Goal: Information Seeking & Learning: Find specific fact

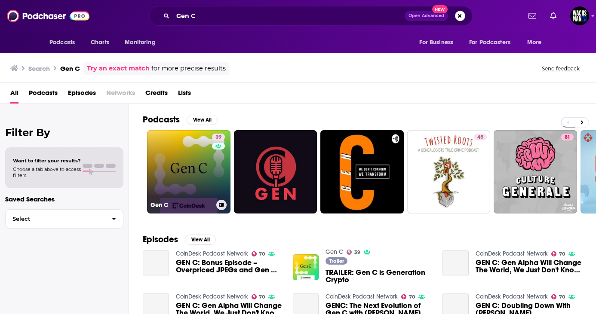
click at [183, 167] on link "39 Gen C" at bounding box center [188, 171] width 83 height 83
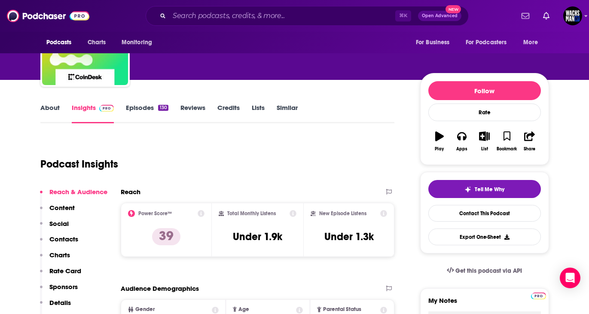
scroll to position [62, 0]
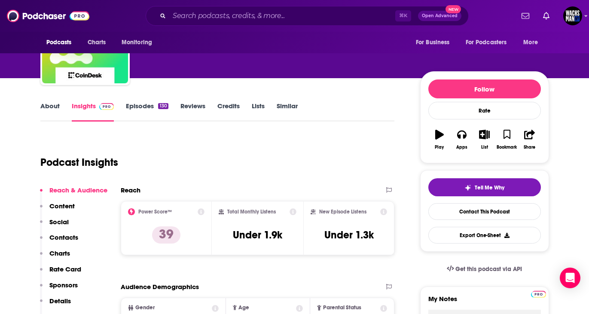
click at [146, 110] on link "Episodes 130" at bounding box center [147, 112] width 42 height 20
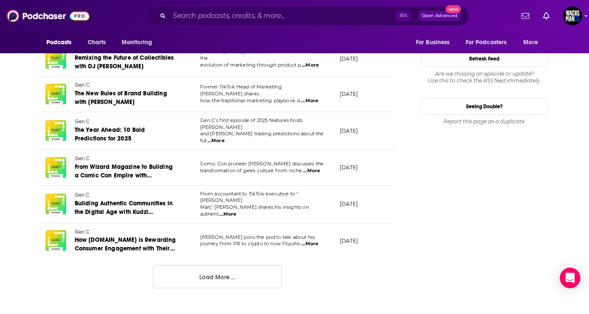
scroll to position [885, 0]
drag, startPoint x: 196, startPoint y: 83, endPoint x: 304, endPoint y: 86, distance: 108.4
click at [304, 86] on td "Former TikTok Head of Marketing [PERSON_NAME] shares how the traditional market…" at bounding box center [263, 95] width 140 height 36
click at [318, 98] on span "...More" at bounding box center [309, 101] width 17 height 7
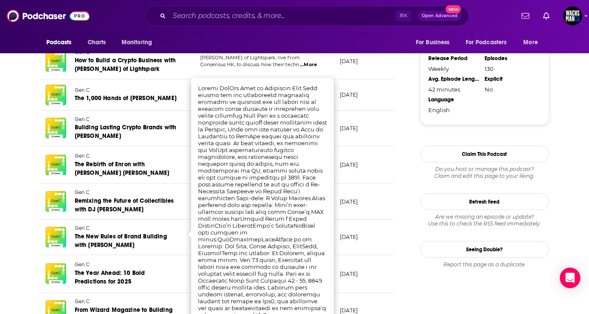
scroll to position [732, 0]
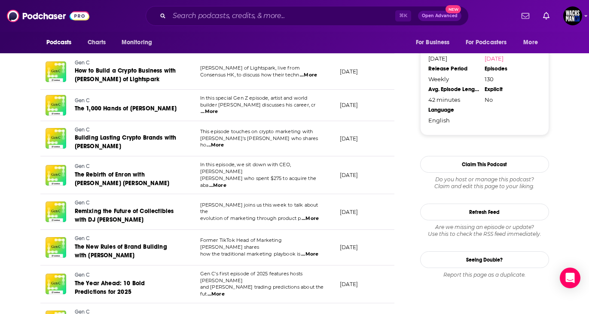
drag, startPoint x: 197, startPoint y: 98, endPoint x: 245, endPoint y: 120, distance: 52.9
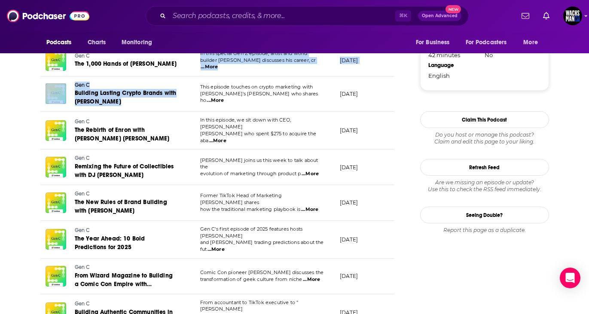
scroll to position [782, 0]
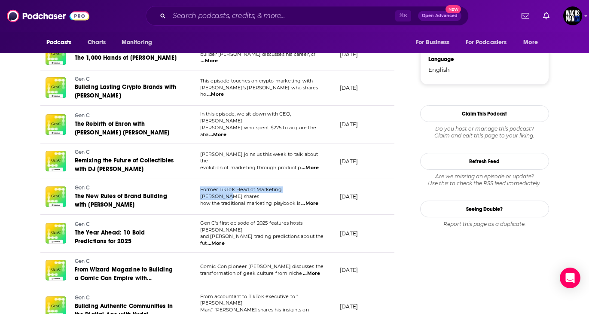
drag, startPoint x: 195, startPoint y: 188, endPoint x: 307, endPoint y: 190, distance: 112.2
click at [307, 190] on td "Former TikTok Head of Marketing [PERSON_NAME] shares how the traditional market…" at bounding box center [263, 197] width 140 height 36
copy span "Former TikTok Head of Marketing [PERSON_NAME]"
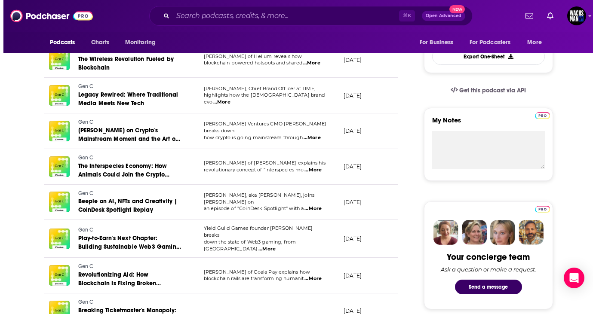
scroll to position [0, 0]
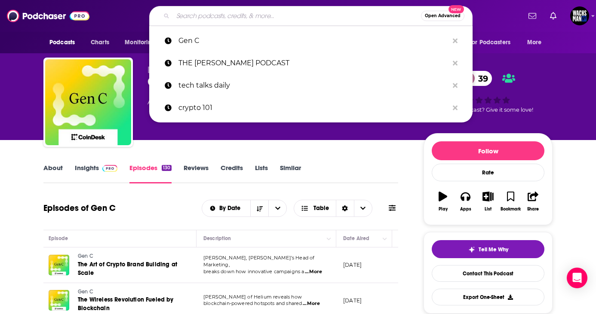
click at [220, 17] on input "Search podcasts, credits, & more..." at bounding box center [297, 16] width 248 height 14
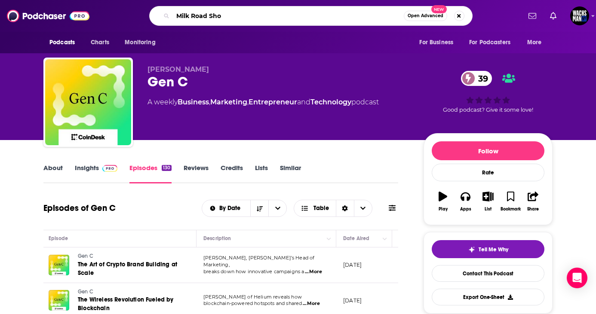
type input "Milk Road Show"
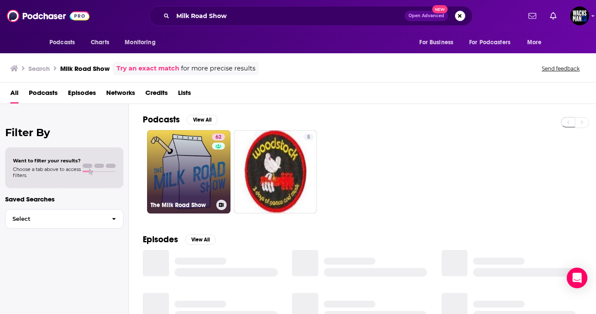
click at [169, 181] on link "62 The Milk Road Show" at bounding box center [188, 171] width 83 height 83
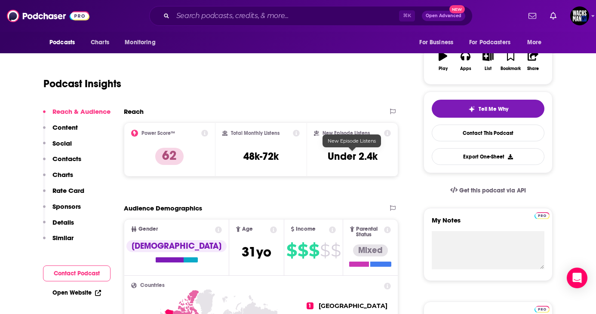
scroll to position [137, 0]
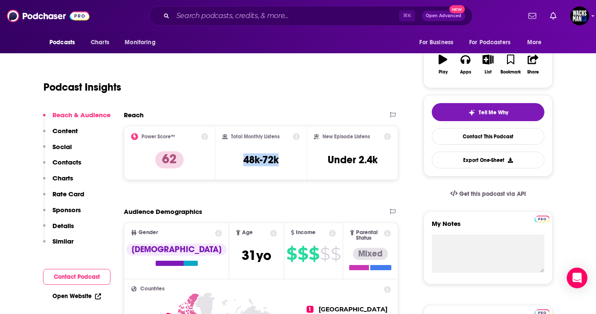
drag, startPoint x: 285, startPoint y: 161, endPoint x: 236, endPoint y: 159, distance: 49.9
click at [236, 159] on div "Total Monthly Listens 48k-72k" at bounding box center [261, 153] width 78 height 40
copy h3 "48k-72k"
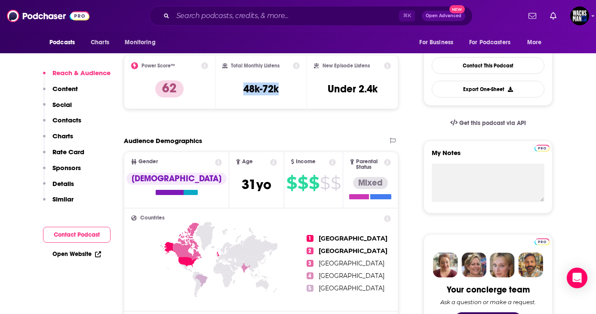
scroll to position [211, 0]
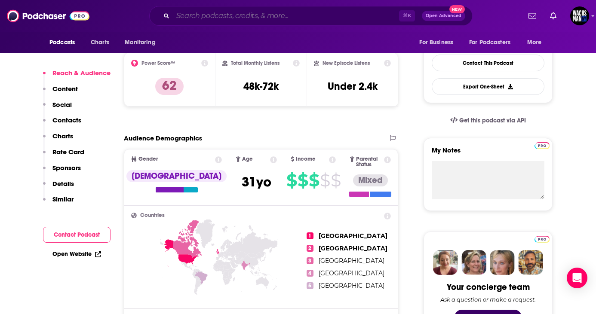
click at [217, 11] on input "Search podcasts, credits, & more..." at bounding box center [286, 16] width 226 height 14
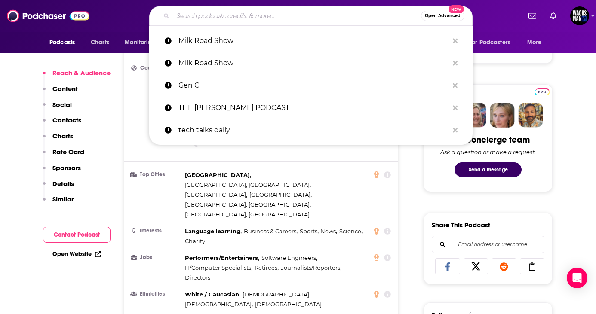
scroll to position [346, 0]
